Goal: Transaction & Acquisition: Purchase product/service

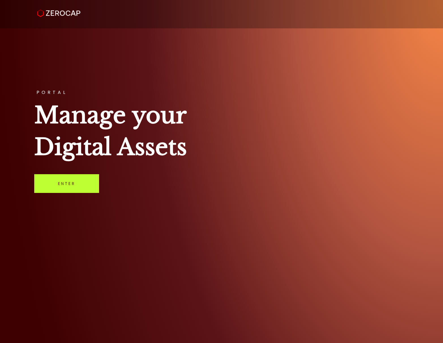
click at [49, 187] on link "Enter" at bounding box center [66, 183] width 65 height 19
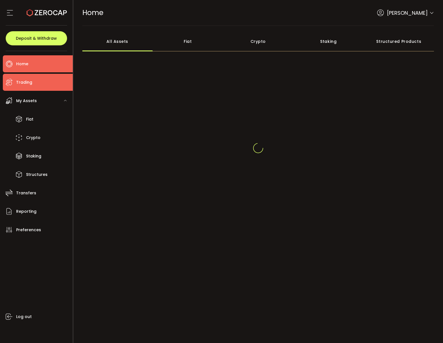
click at [56, 86] on li "Trading" at bounding box center [38, 82] width 70 height 17
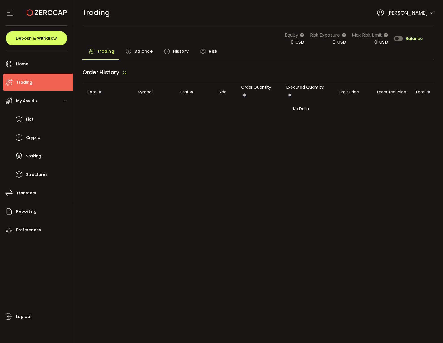
drag, startPoint x: 142, startPoint y: 51, endPoint x: 147, endPoint y: 67, distance: 16.6
click at [142, 51] on span "Balance" at bounding box center [144, 51] width 18 height 11
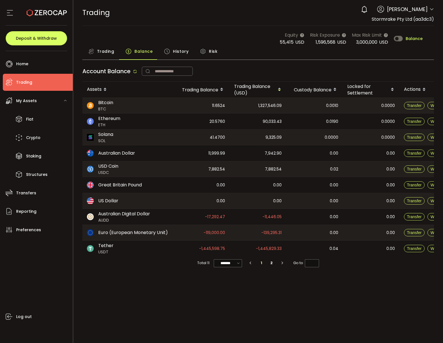
click at [103, 52] on span "Trading" at bounding box center [105, 51] width 17 height 11
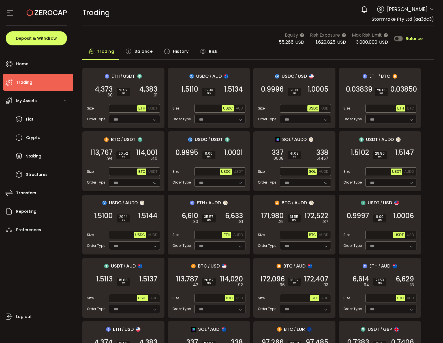
click at [133, 49] on div "Balance" at bounding box center [139, 53] width 39 height 14
